Goal: Find specific page/section: Find specific page/section

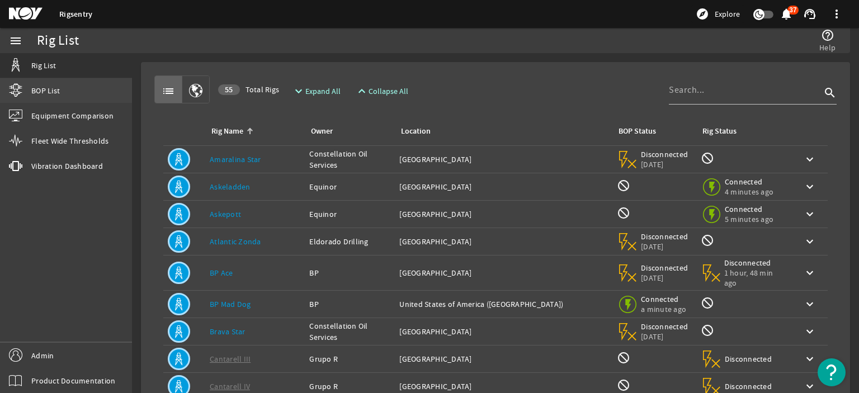
click at [50, 84] on link "BOP List" at bounding box center [66, 90] width 132 height 25
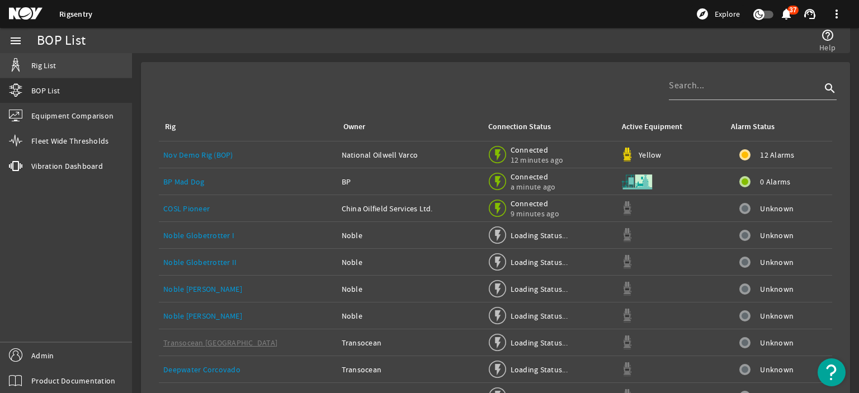
click at [54, 64] on span "Rig List" at bounding box center [43, 65] width 25 height 11
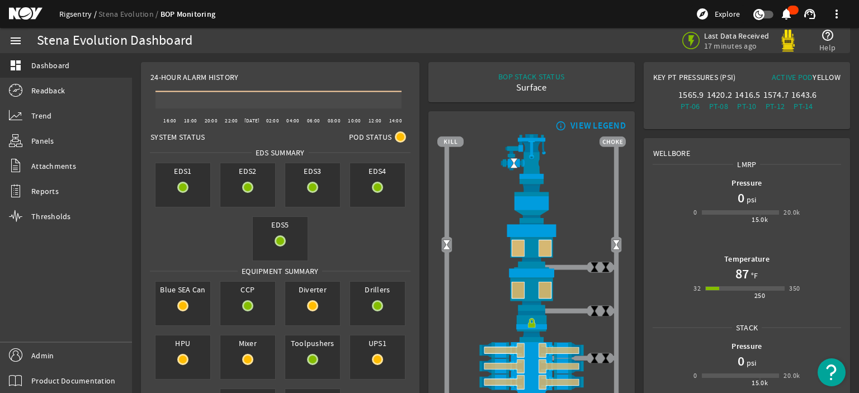
click at [78, 13] on link "Rigsentry" at bounding box center [78, 14] width 39 height 10
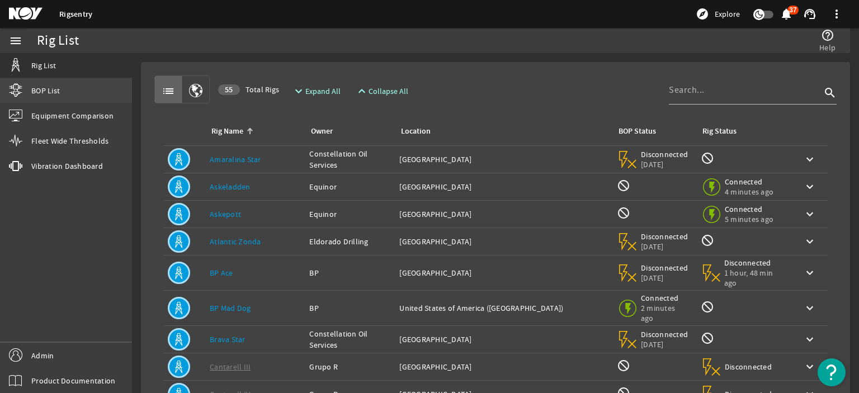
click at [68, 79] on link "BOP List" at bounding box center [66, 90] width 132 height 25
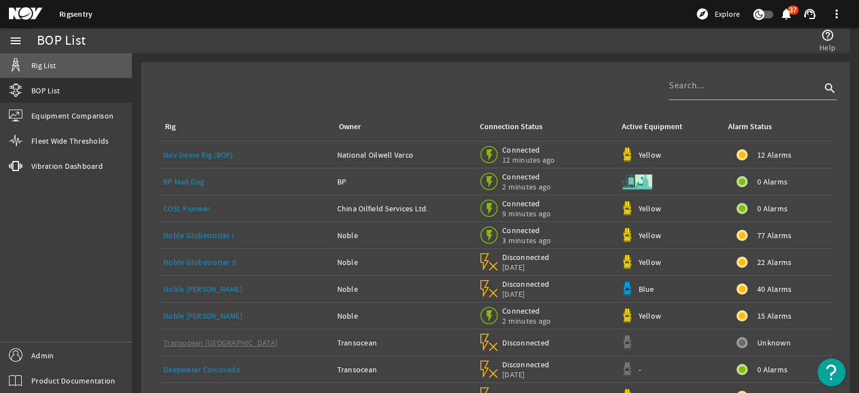
click at [69, 70] on link "Rig List" at bounding box center [66, 65] width 132 height 25
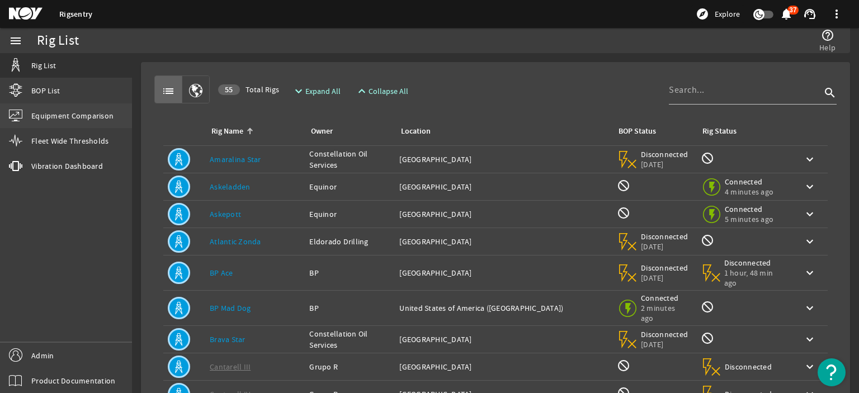
click at [64, 112] on span "Equipment Comparison" at bounding box center [72, 115] width 82 height 11
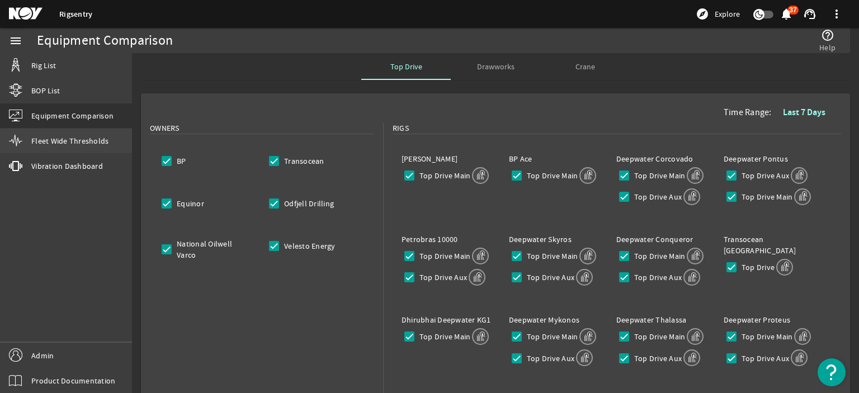
click at [65, 137] on span "Fleet Wide Thresholds" at bounding box center [69, 140] width 77 height 11
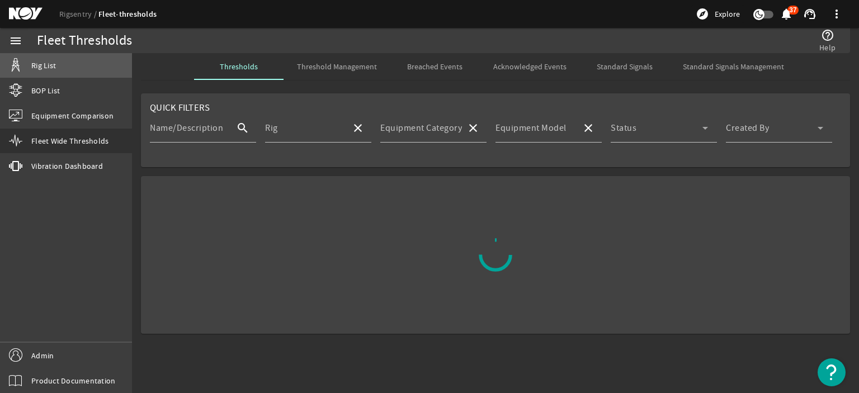
click at [70, 69] on link "Rig List" at bounding box center [66, 65] width 132 height 25
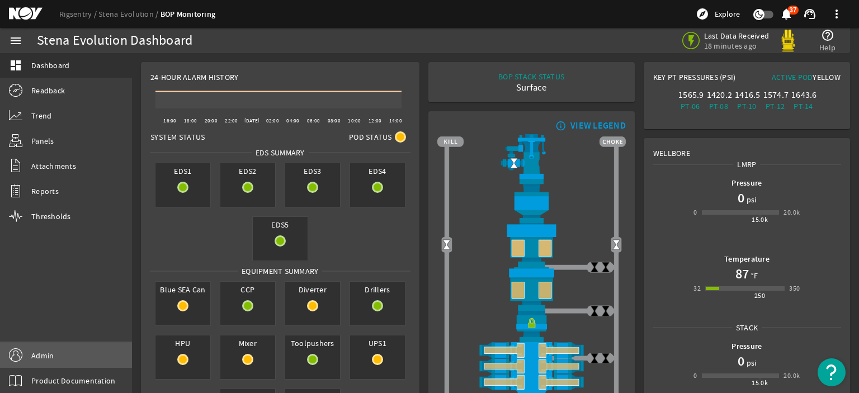
click at [66, 347] on link "Admin" at bounding box center [66, 355] width 132 height 25
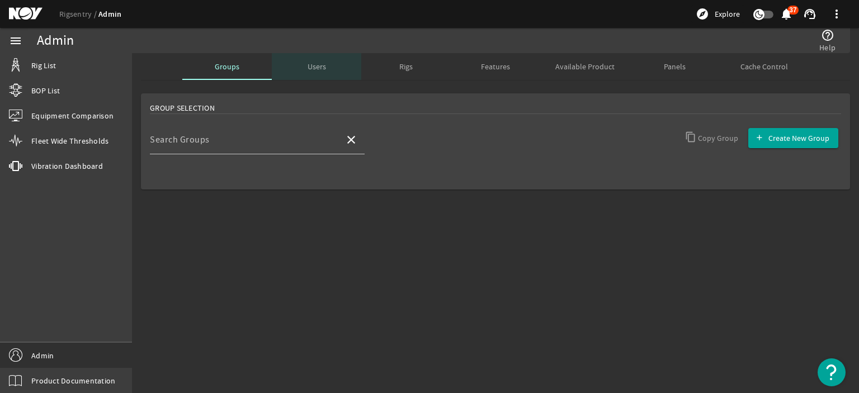
click at [291, 56] on div "Users" at bounding box center [316, 66] width 89 height 27
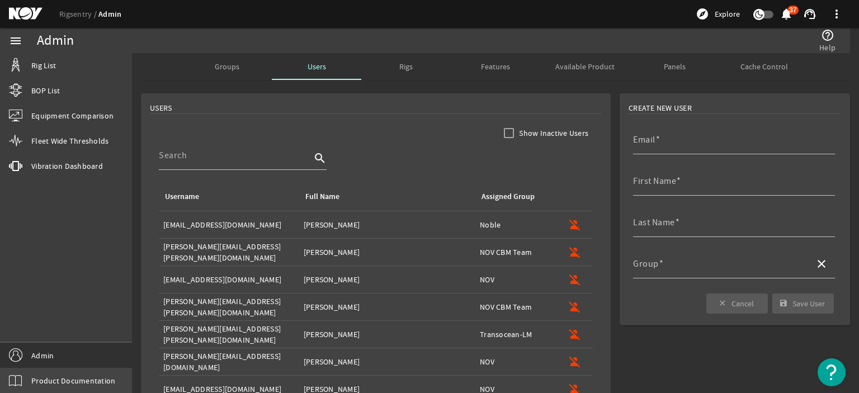
click at [66, 378] on span "Product Documentation" at bounding box center [73, 380] width 84 height 11
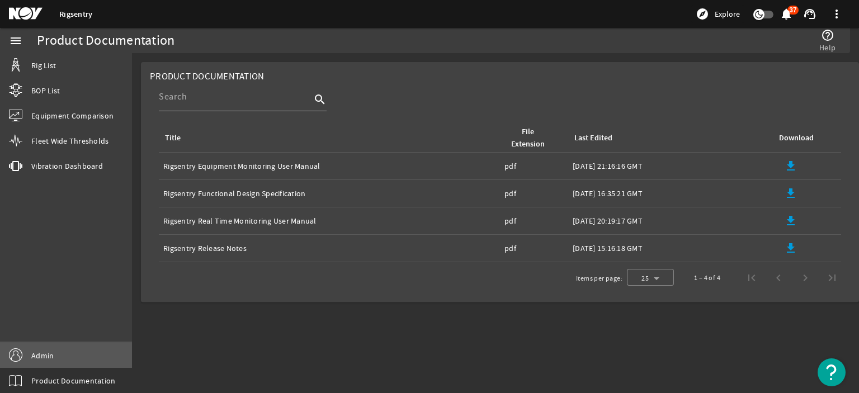
click at [56, 350] on link "Admin" at bounding box center [66, 355] width 132 height 25
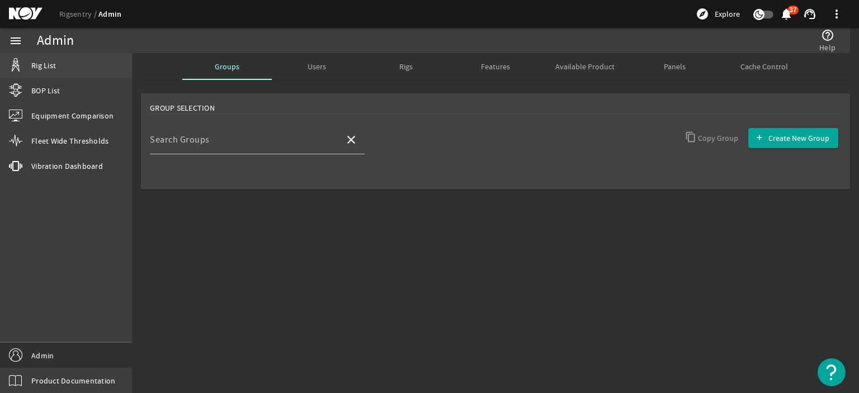
click at [67, 62] on link "Rig List" at bounding box center [66, 65] width 132 height 25
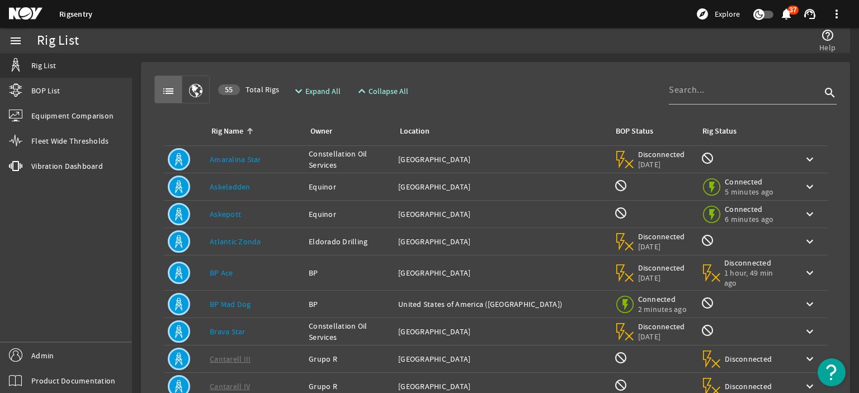
click at [454, 212] on div "Location: Norway" at bounding box center [501, 214] width 206 height 11
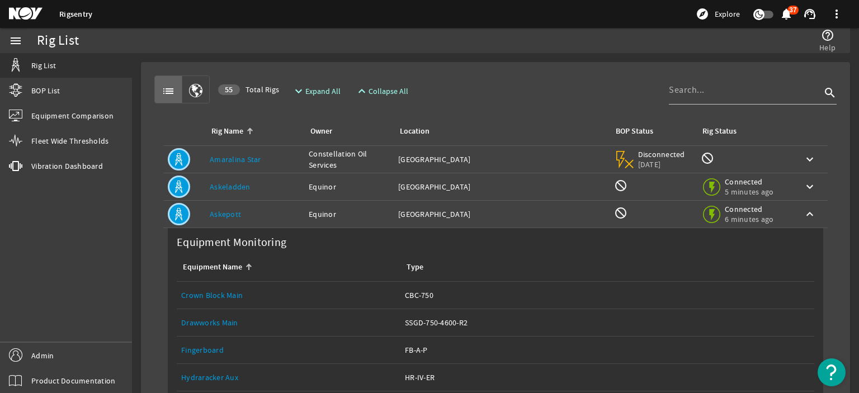
click at [454, 212] on div "Location: Norway" at bounding box center [501, 214] width 206 height 11
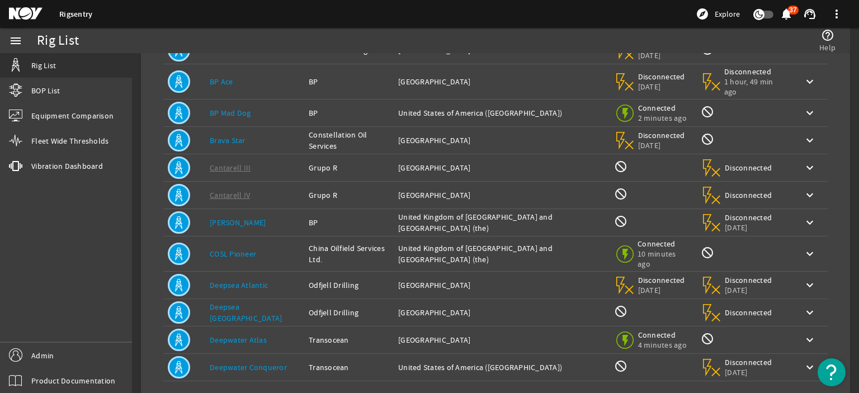
scroll to position [193, 0]
